Goal: Information Seeking & Learning: Learn about a topic

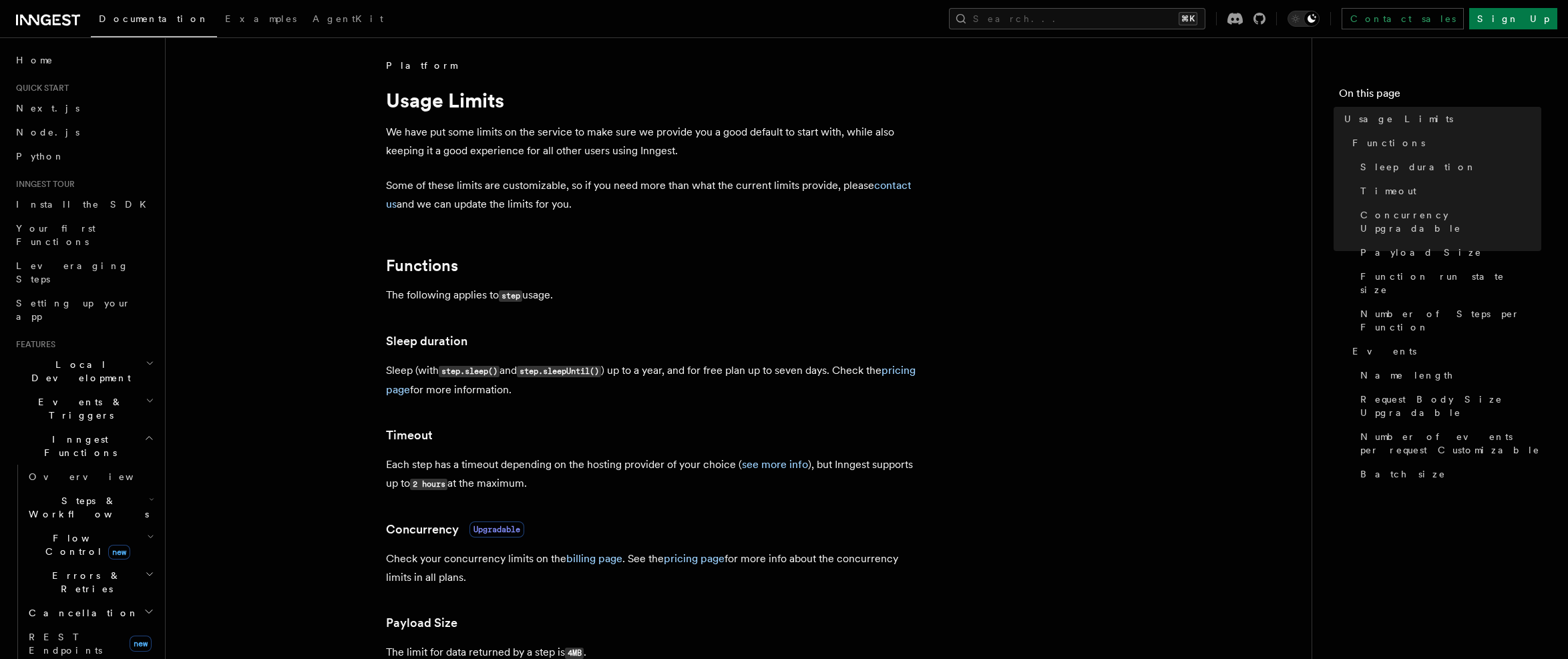
click at [116, 353] on h2 "Local Development" at bounding box center [84, 371] width 147 height 38
click at [79, 516] on span "Events & Triggers" at bounding box center [78, 528] width 135 height 26
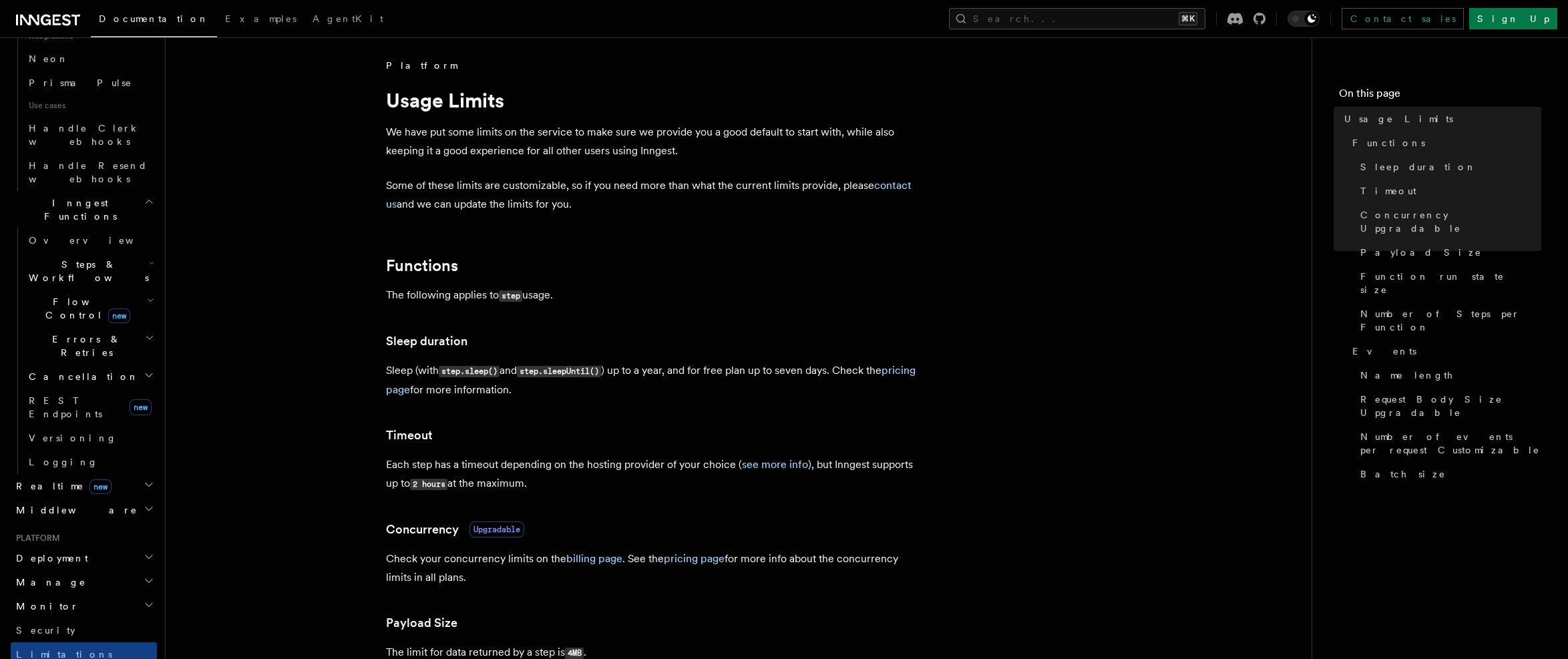
scroll to position [1024, 0]
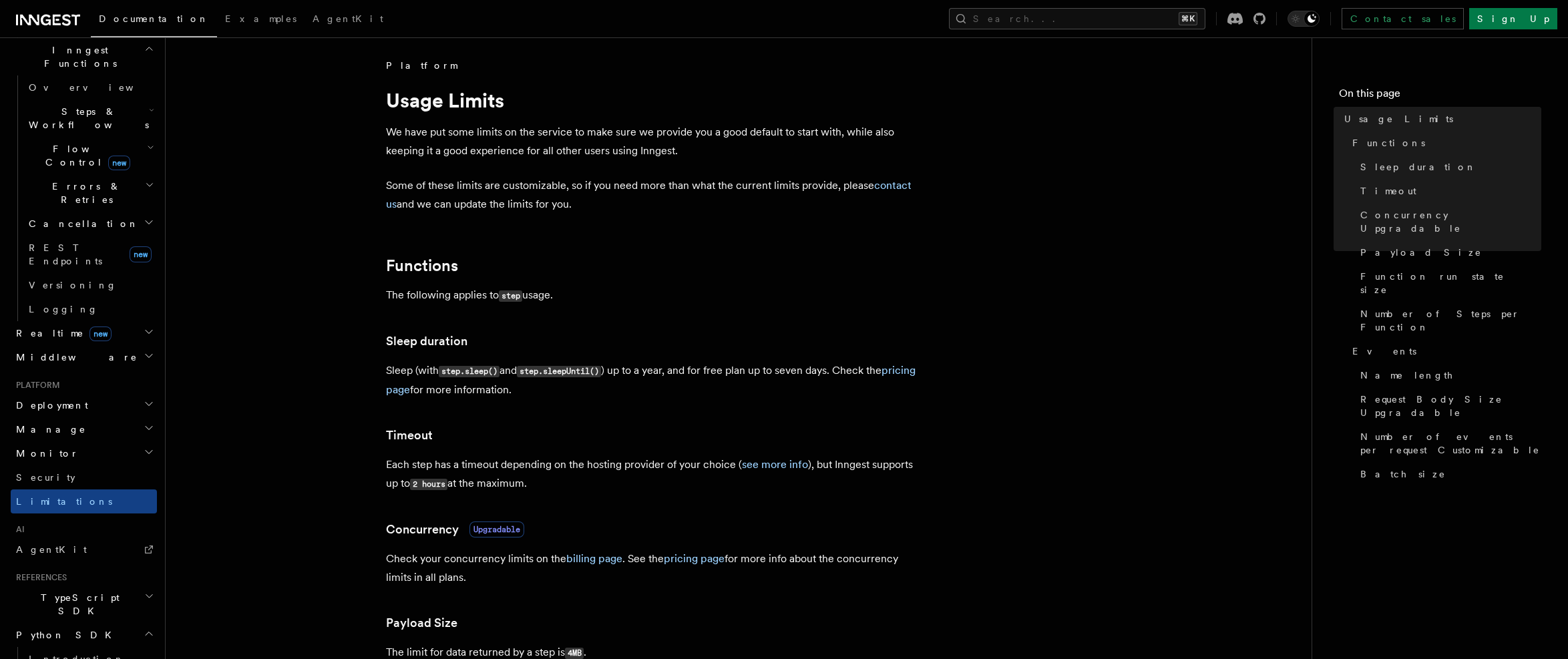
scroll to position [1185, 0]
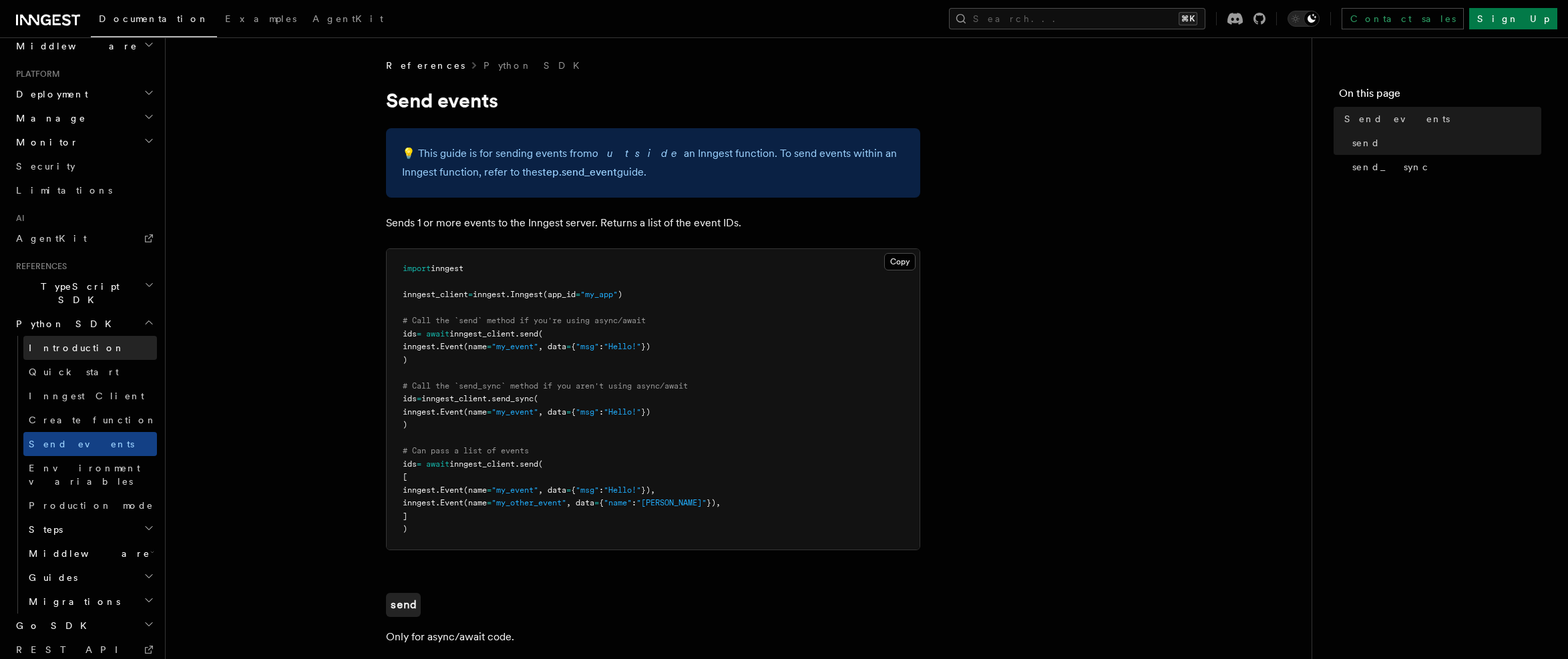
click at [78, 343] on span "Introduction" at bounding box center [76, 348] width 96 height 11
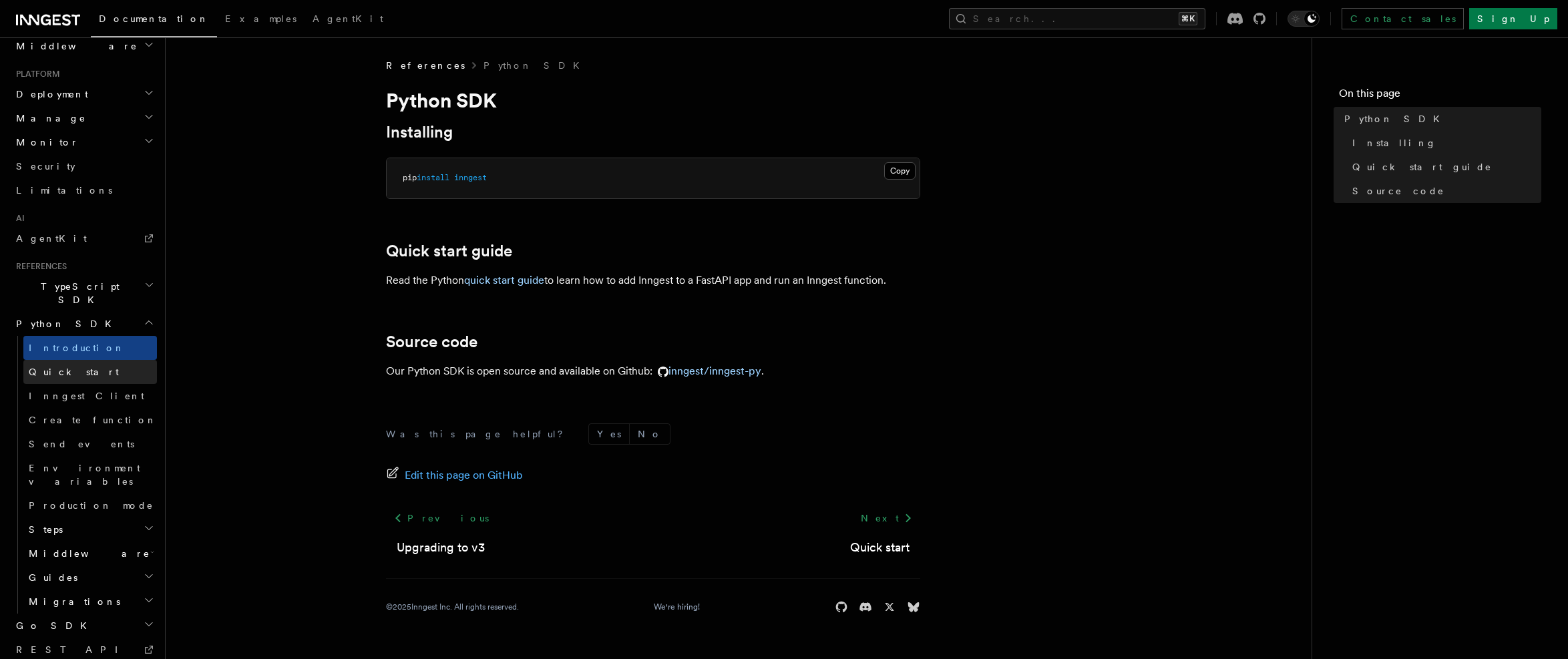
click at [83, 360] on link "Quick start" at bounding box center [90, 372] width 134 height 24
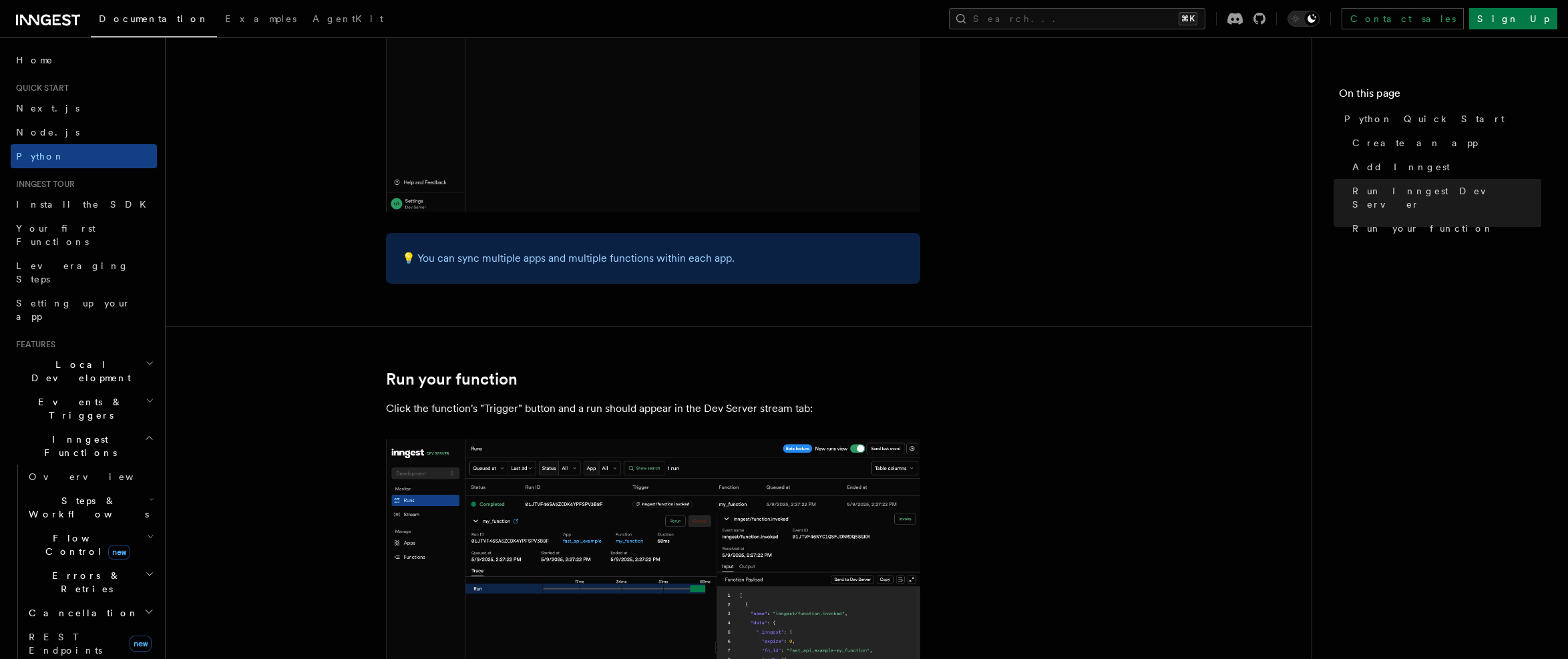
scroll to position [2367, 0]
click at [1187, 18] on button "Search... ⌘K" at bounding box center [1078, 19] width 257 height 21
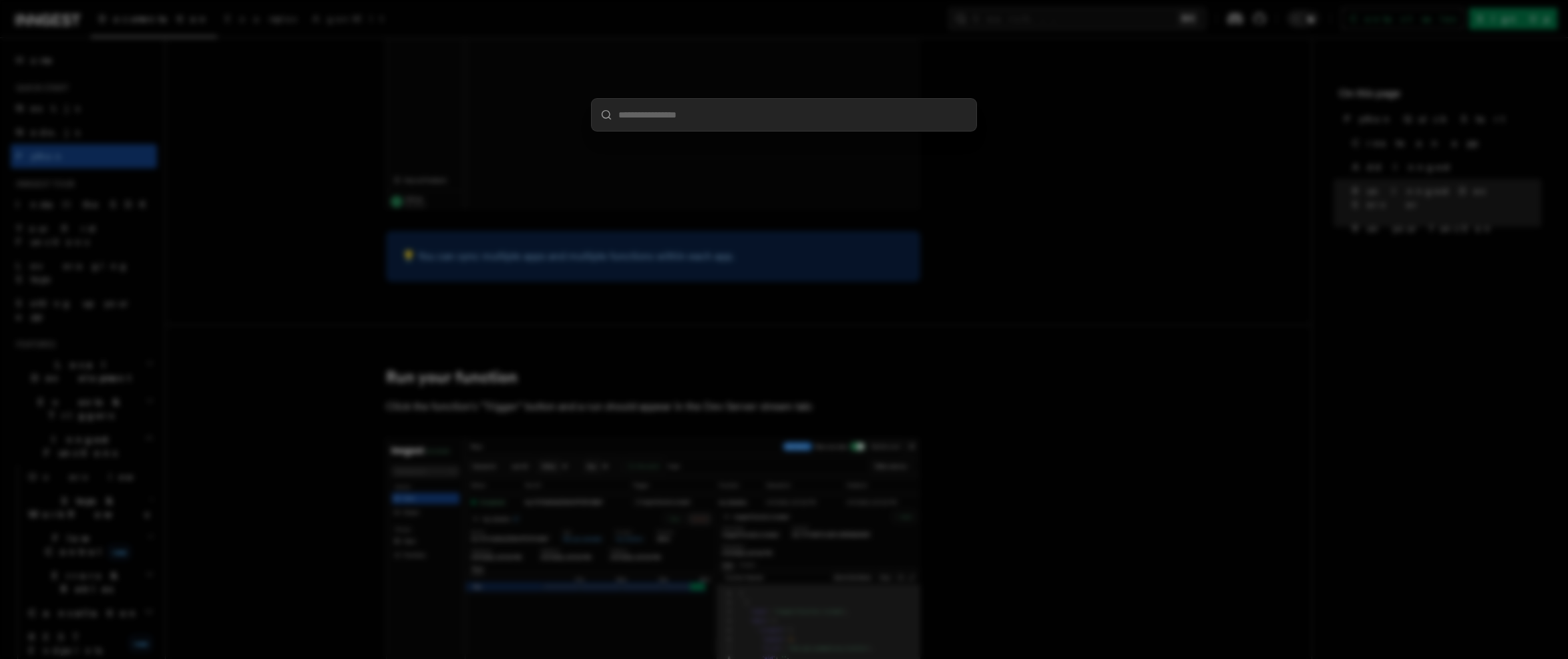
click at [1097, 128] on div at bounding box center [784, 329] width 1568 height 659
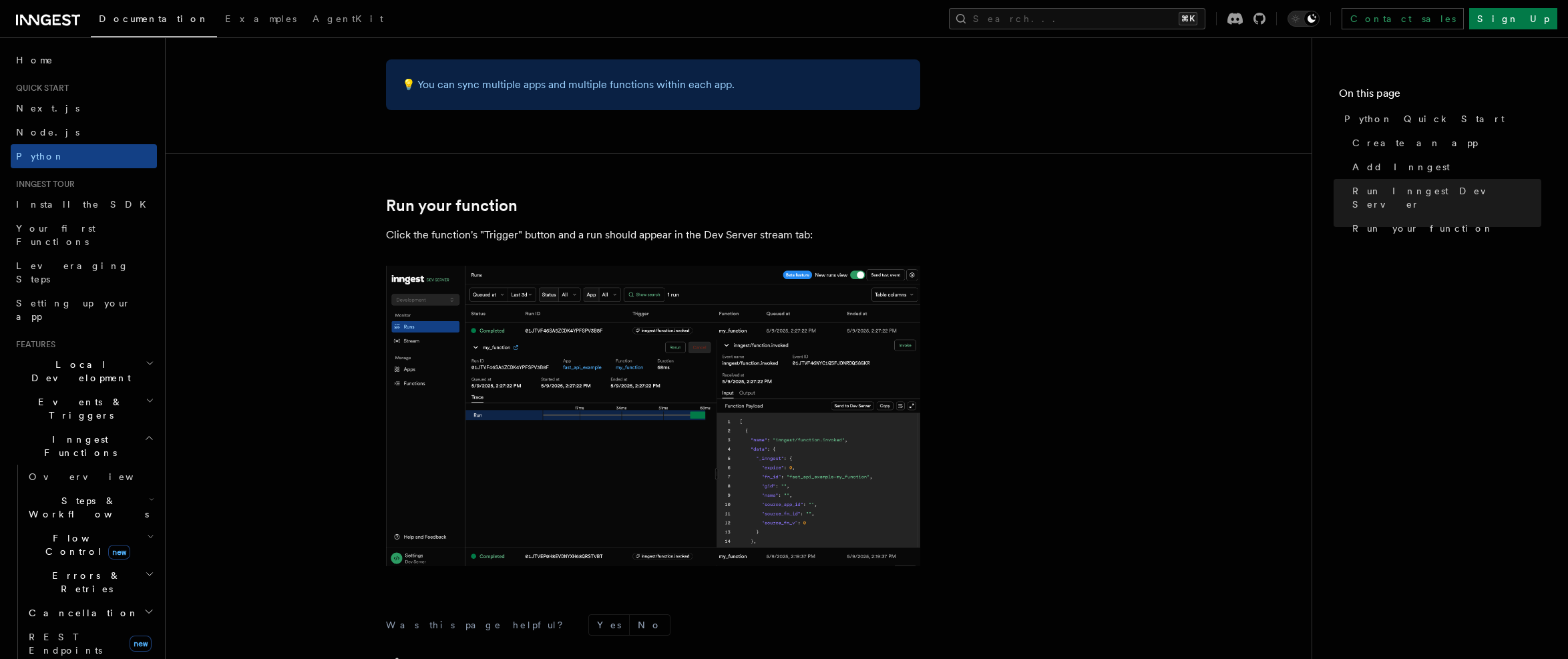
scroll to position [2716, 0]
